Goal: Find specific page/section: Find specific page/section

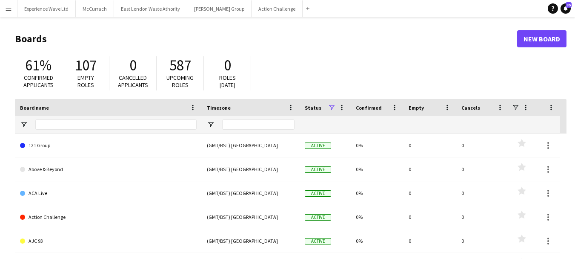
click at [11, 11] on app-icon "Menu" at bounding box center [8, 8] width 7 height 7
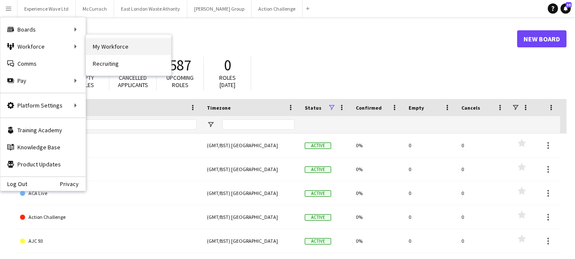
click at [130, 46] on link "My Workforce" at bounding box center [128, 46] width 85 height 17
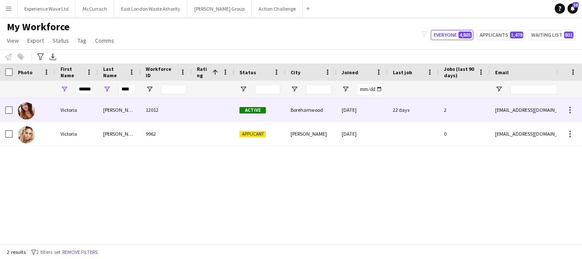
click at [405, 112] on div "22 days" at bounding box center [413, 109] width 51 height 23
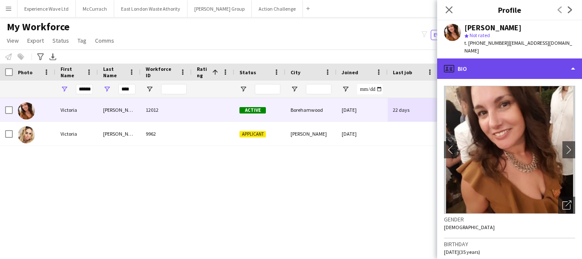
click at [573, 58] on div "profile Bio" at bounding box center [509, 68] width 145 height 20
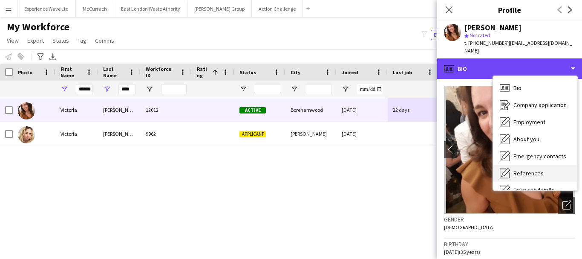
scroll to position [85, 0]
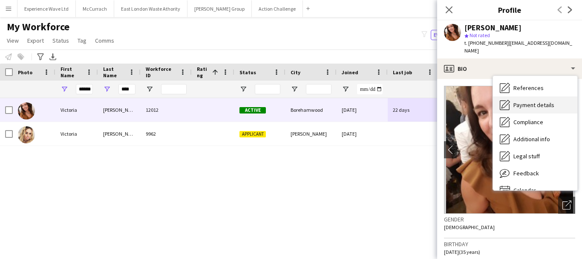
click at [529, 101] on span "Payment details" at bounding box center [533, 105] width 41 height 8
